Goal: Transaction & Acquisition: Purchase product/service

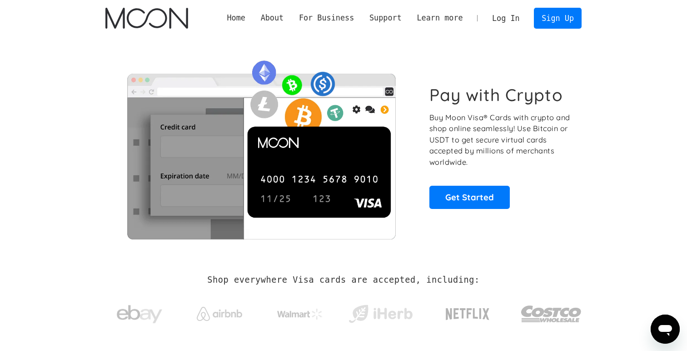
click at [508, 16] on link "Log In" at bounding box center [506, 18] width 43 height 20
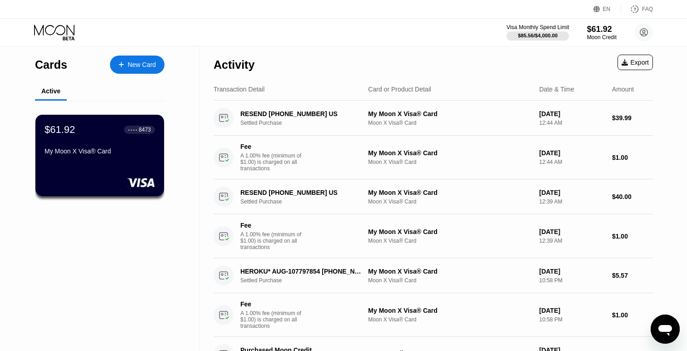
click at [542, 30] on div "Visa Monthly Spend Limit" at bounding box center [538, 27] width 63 height 6
click at [74, 164] on div "$61.92 ● ● ● ● 8473 My Moon X Visa® Card" at bounding box center [100, 155] width 130 height 82
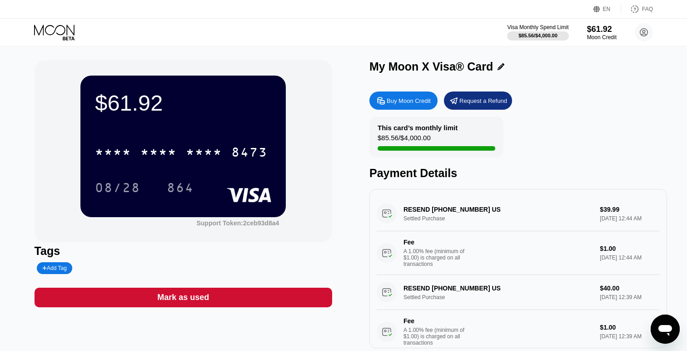
click at [408, 100] on div "Buy Moon Credit" at bounding box center [409, 101] width 44 height 8
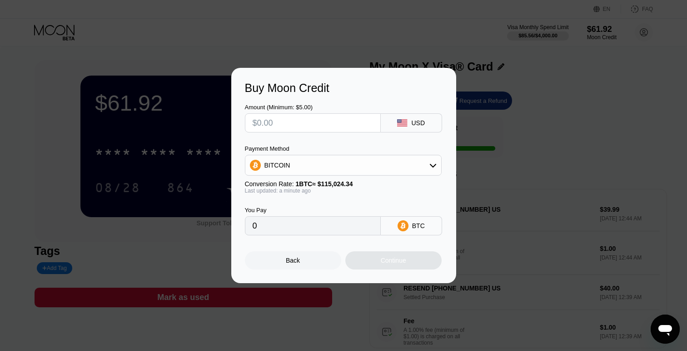
click at [497, 98] on div "Buy Moon Credit Amount (Minimum: $5.00) USD Payment Method BITCOIN Conversion R…" at bounding box center [343, 175] width 687 height 215
click at [327, 167] on div "BITCOIN" at bounding box center [344, 165] width 196 height 18
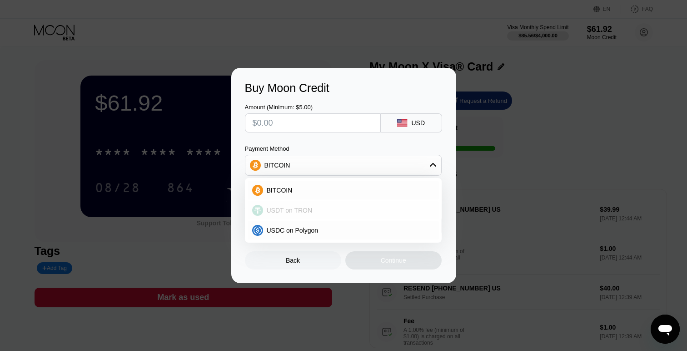
click at [306, 209] on span "USDT on TRON" at bounding box center [290, 209] width 46 height 7
type input "0.00"
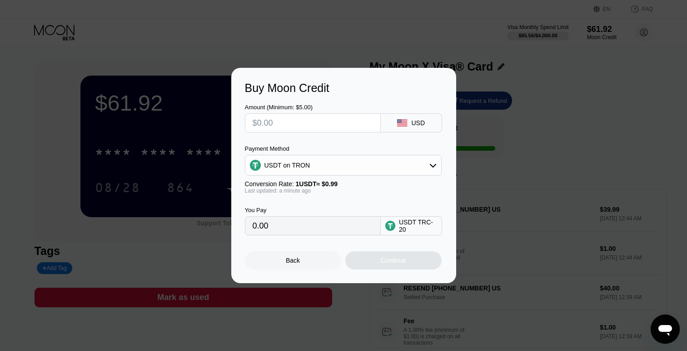
click at [286, 123] on input "text" at bounding box center [313, 123] width 120 height 18
click at [292, 122] on input "text" at bounding box center [313, 123] width 120 height 18
click at [304, 125] on input "text" at bounding box center [313, 123] width 120 height 18
type input "$2"
type input "2.02"
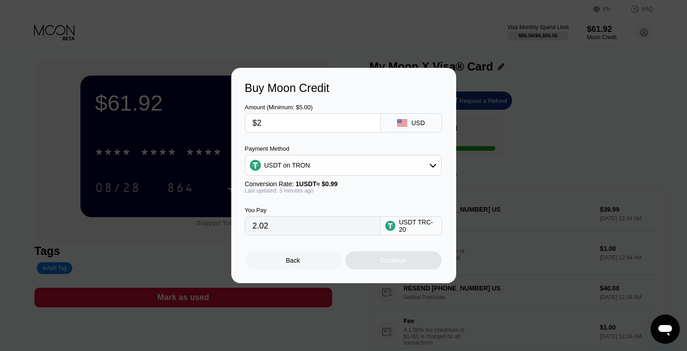
type input "$28"
type input "28.28"
type input "$27"
type input "27.27"
type input "$2"
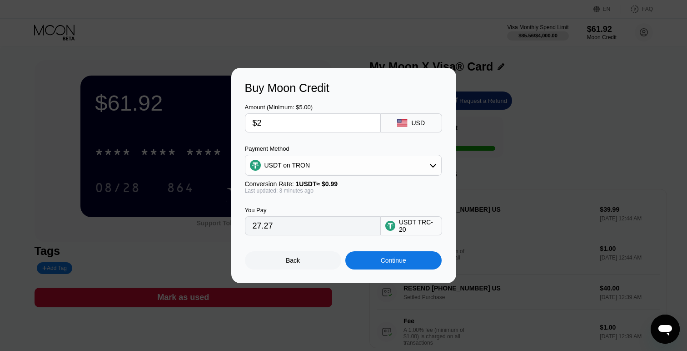
type input "2.02"
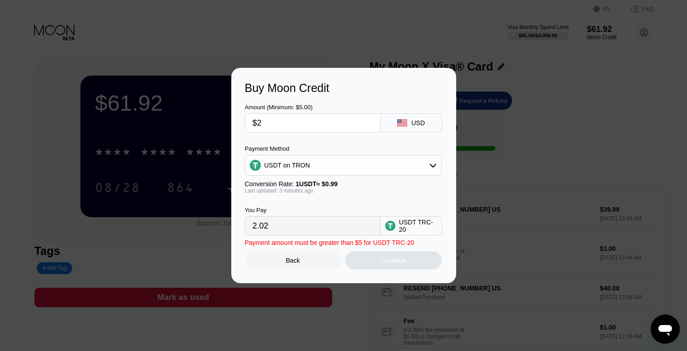
type input "$25"
type input "25.25"
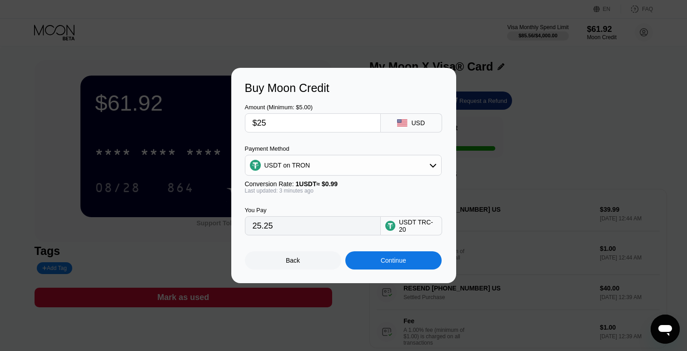
type input "$2"
type input "2.02"
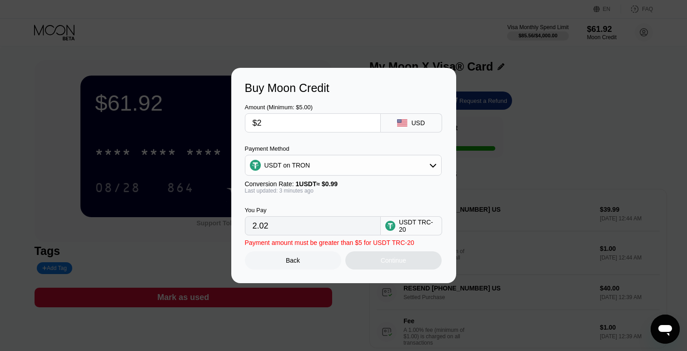
type input "$27"
type input "27.27"
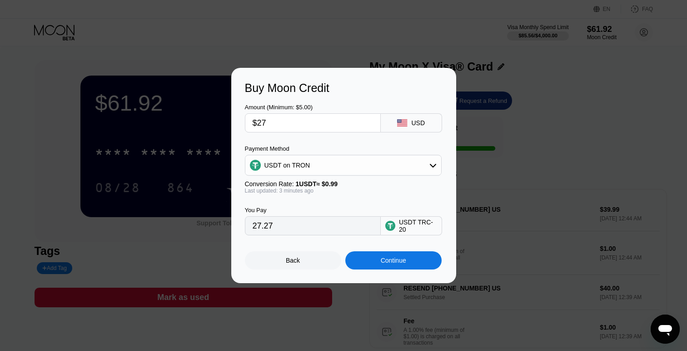
type input "$2"
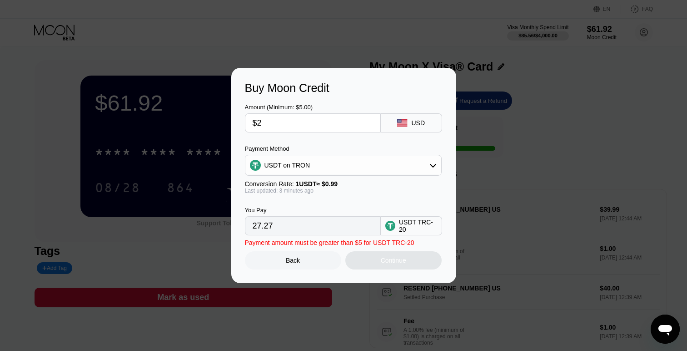
type input "2.02"
type input "$28"
type input "28.28"
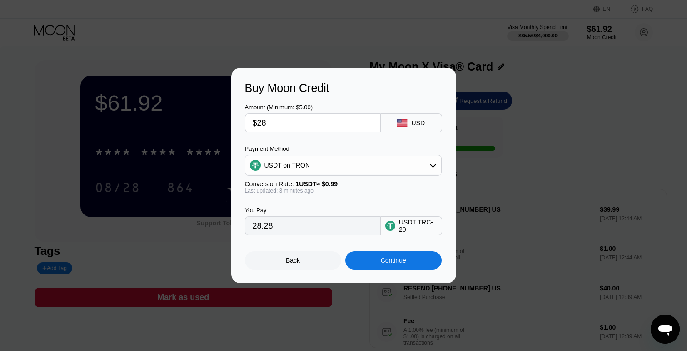
type input "$28"
click at [397, 265] on div "Continue" at bounding box center [394, 260] width 96 height 18
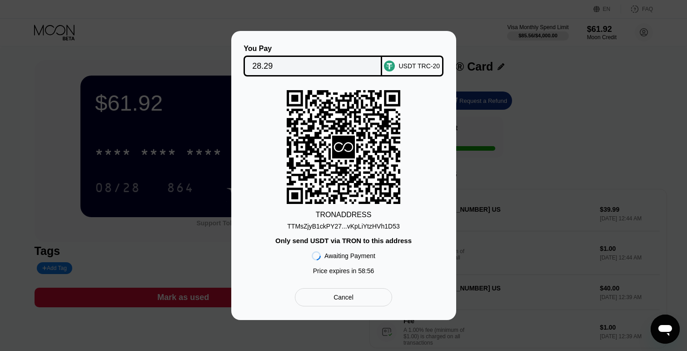
click at [356, 230] on div "TRON ADDRESS TTMsZjyB1ckPY27...vKpLiYtzHVh1D53 Only send USDT via TRON to this …" at bounding box center [344, 184] width 198 height 189
click at [357, 228] on div "TTMsZjyB1ckPY27...vKpLiYtzHVh1D53" at bounding box center [343, 225] width 112 height 7
click at [350, 298] on div "Cancel" at bounding box center [344, 297] width 20 height 8
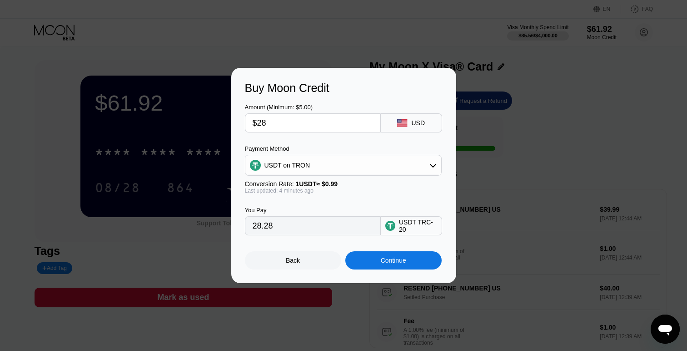
click at [278, 123] on input "$28" at bounding box center [313, 123] width 120 height 18
type input "$2"
type input "2.02"
type input "$27"
type input "27.27"
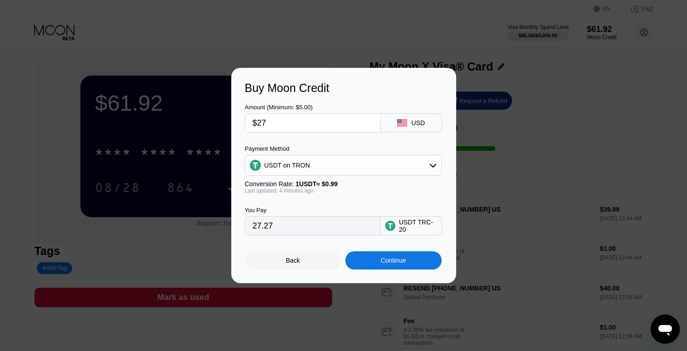
type input "$2"
type input "2.02"
type input "$26"
type input "26.26"
type input "$26"
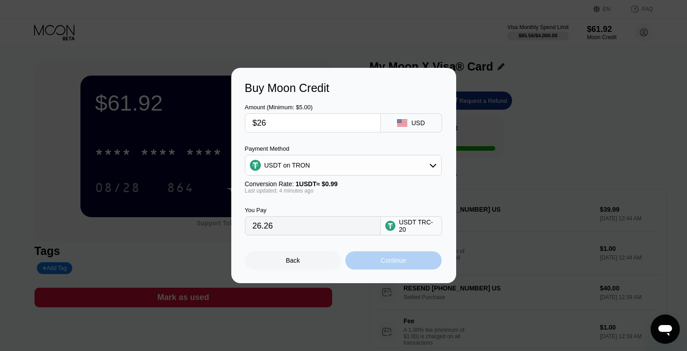
click at [366, 256] on div "Continue" at bounding box center [394, 260] width 96 height 18
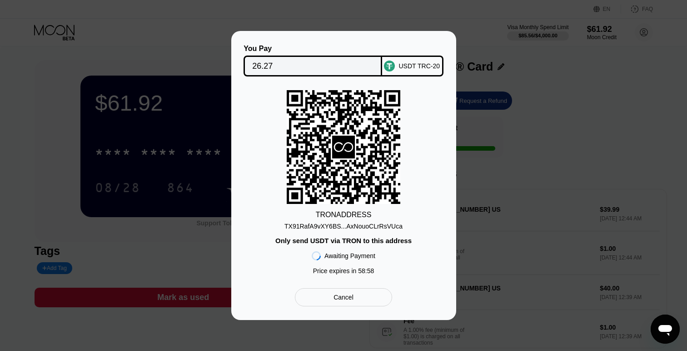
click at [381, 223] on div "TX91RafA9vXY6BS...AxNouoCLrRsVUca" at bounding box center [344, 225] width 118 height 7
click at [422, 151] on div "TRON ADDRESS TX91RafA9vXY6BS...AxNouoCLrRsVUca Only send USDT via TRON to this …" at bounding box center [344, 184] width 198 height 189
click at [345, 301] on div "Cancel" at bounding box center [344, 297] width 20 height 8
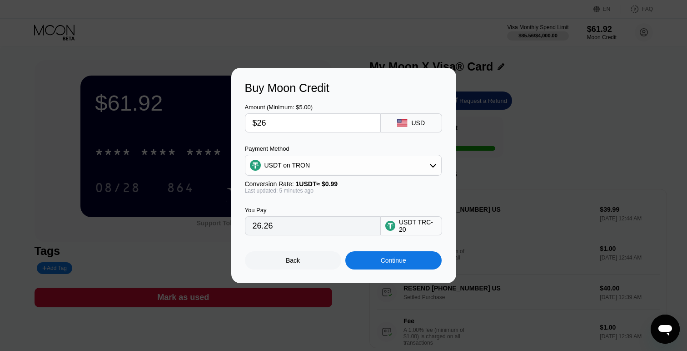
click at [276, 122] on input "$26" at bounding box center [313, 123] width 120 height 18
type input "$3"
type input "3.03"
type input "$30"
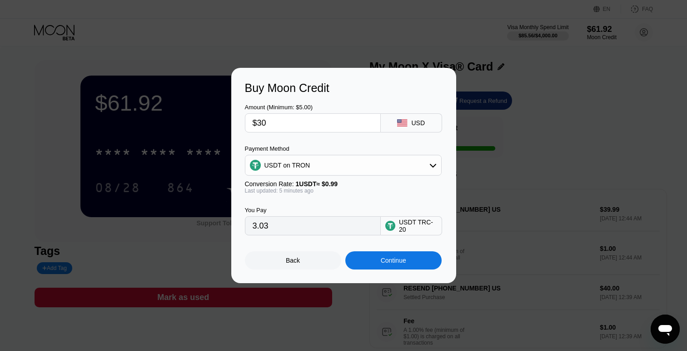
type input "30.30"
type input "$3"
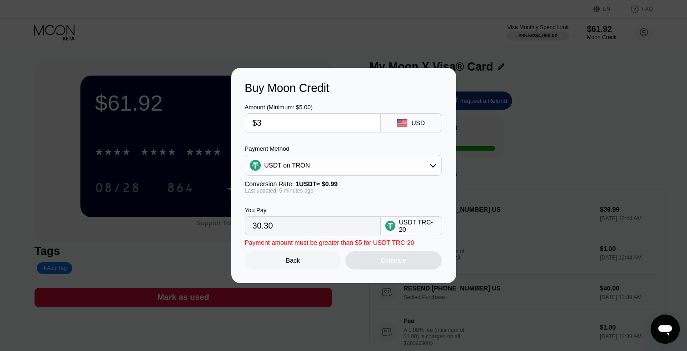
type input "3.03"
type input "0.00"
type input "$2"
type input "2.02"
type input "$29"
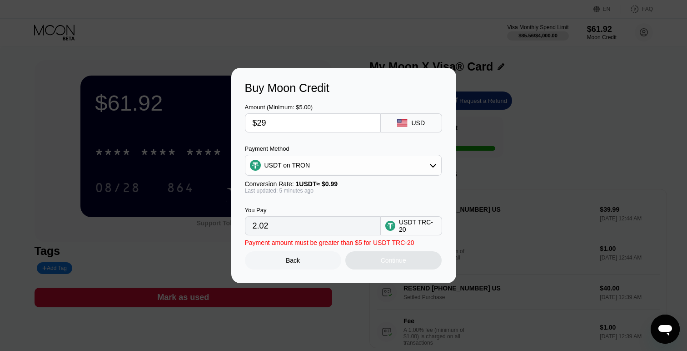
type input "29.29"
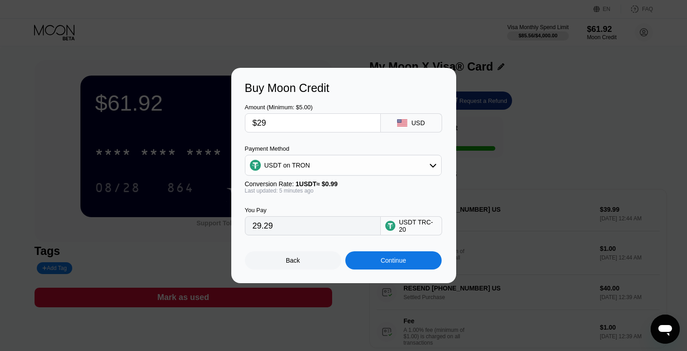
type input "$29"
click at [404, 258] on div "Continue" at bounding box center [393, 259] width 25 height 7
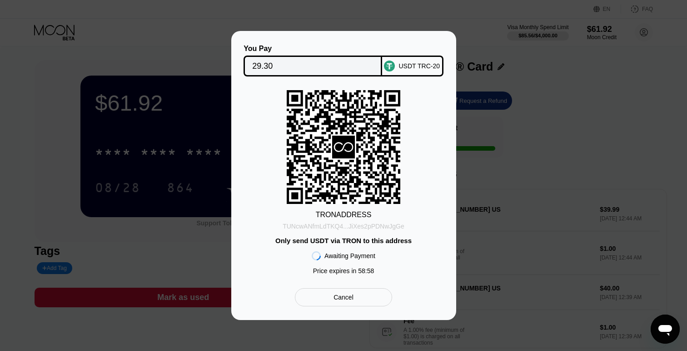
click at [373, 228] on div "TUNcwANfmLdTKQ4...JiXes2pPDNwJgGe" at bounding box center [344, 225] width 122 height 7
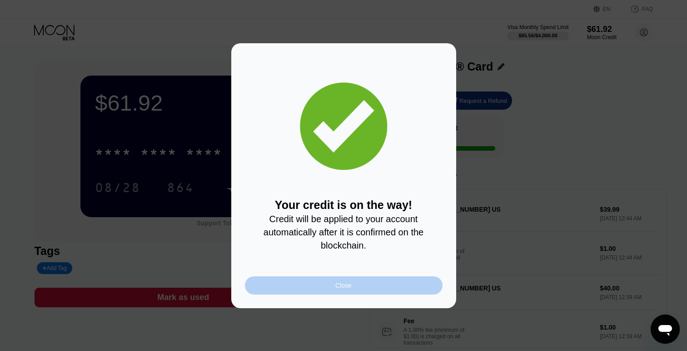
click at [350, 283] on div "Close" at bounding box center [344, 284] width 16 height 7
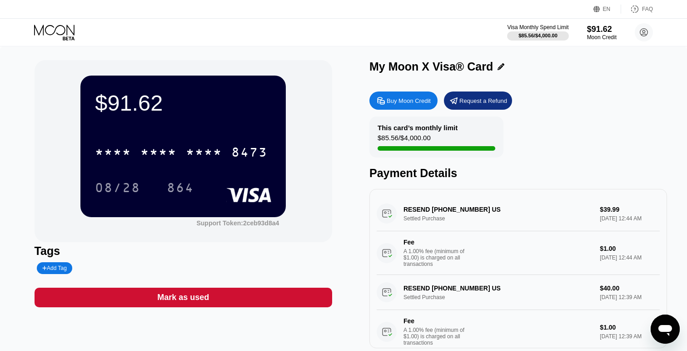
click at [341, 82] on div "$91.62 * * * * * * * * * * * * 8473 08/28 864 Support Token: 2ceb93d8a4 Tags Ad…" at bounding box center [344, 204] width 619 height 288
